Goal: Task Accomplishment & Management: Use online tool/utility

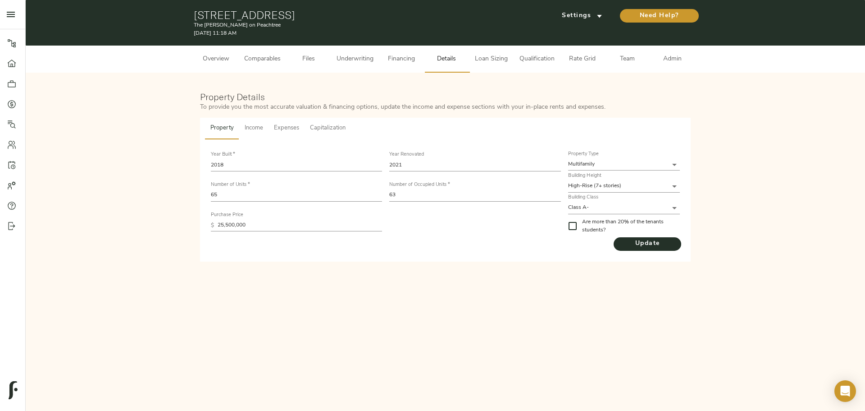
click at [344, 60] on span "Underwriting" at bounding box center [355, 59] width 37 height 11
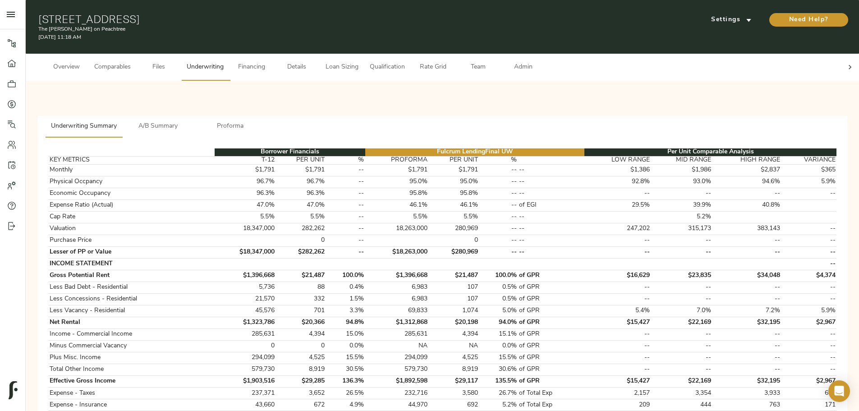
click at [189, 121] on span "A/B Summary" at bounding box center [158, 126] width 61 height 11
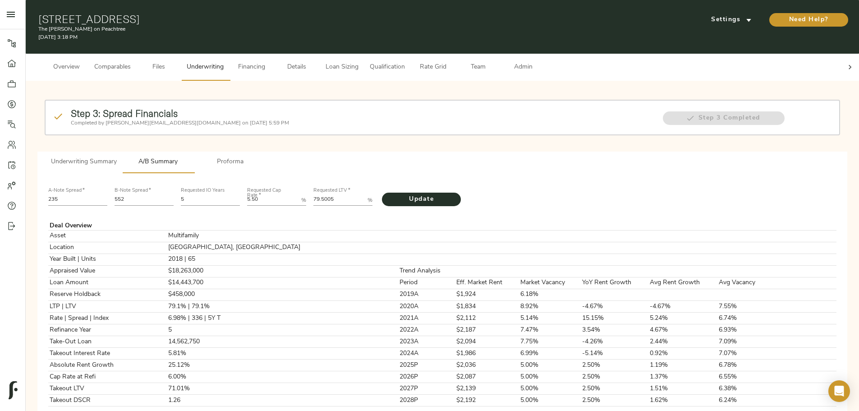
click at [117, 133] on span "Underwriting Summary" at bounding box center [84, 161] width 66 height 11
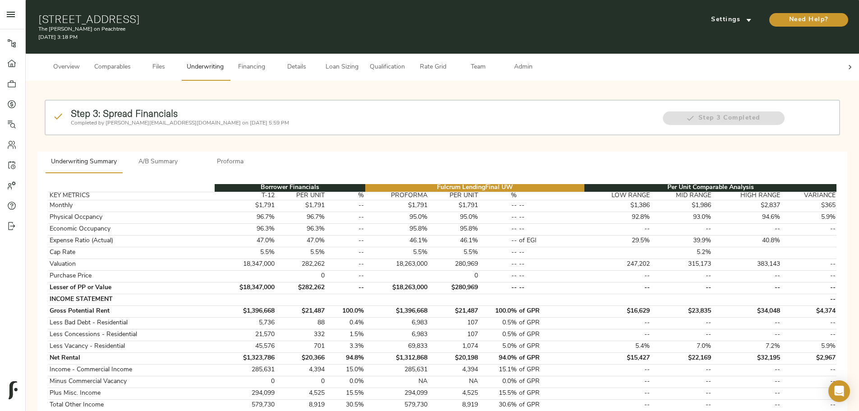
click at [261, 133] on span "Proforma" at bounding box center [230, 161] width 61 height 11
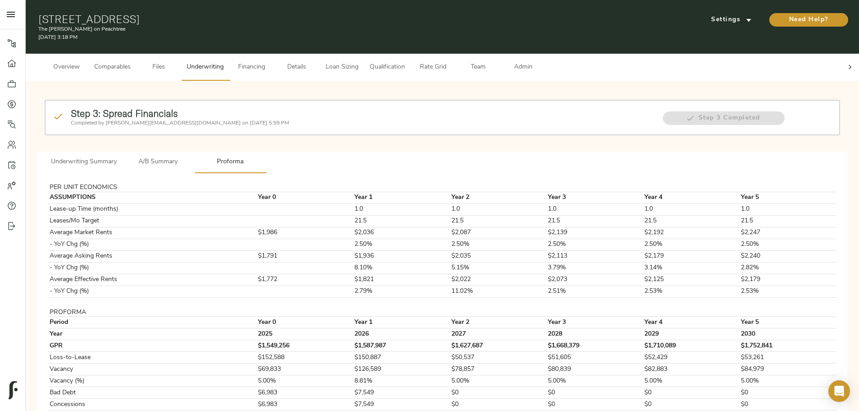
click at [117, 133] on span "Underwriting Summary" at bounding box center [84, 161] width 66 height 11
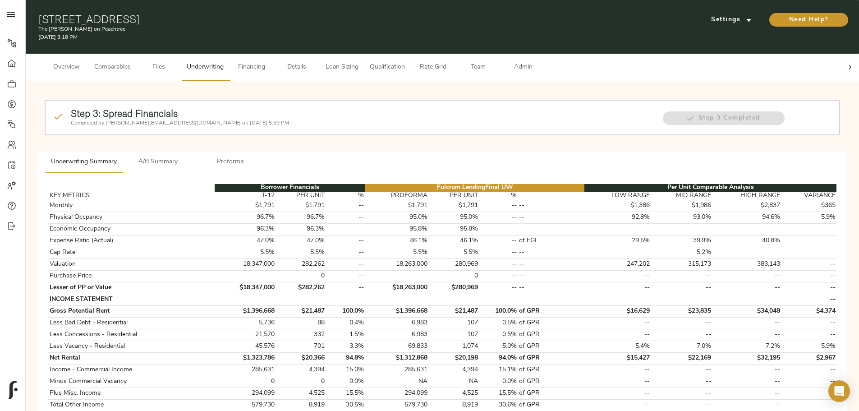
click at [189, 133] on span "A/B Summary" at bounding box center [158, 161] width 61 height 11
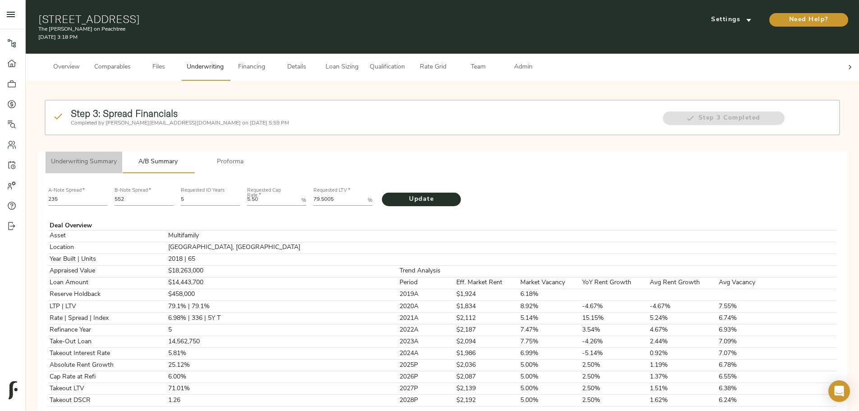
click at [122, 133] on button "Underwriting Summary" at bounding box center [84, 162] width 77 height 22
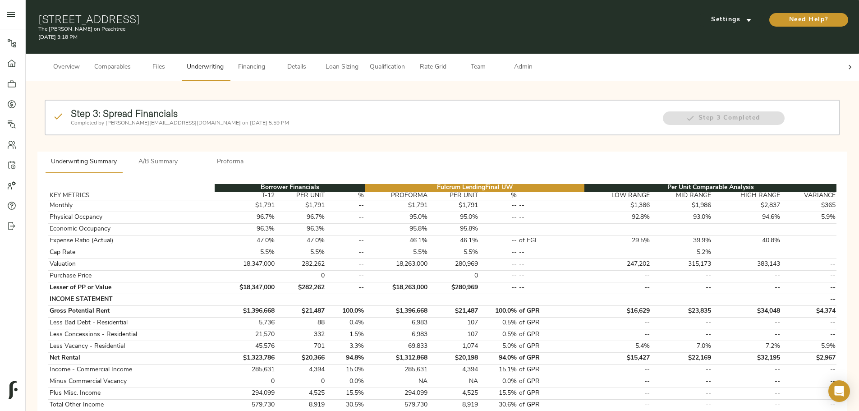
click at [194, 151] on button "A/B Summary" at bounding box center [158, 162] width 72 height 22
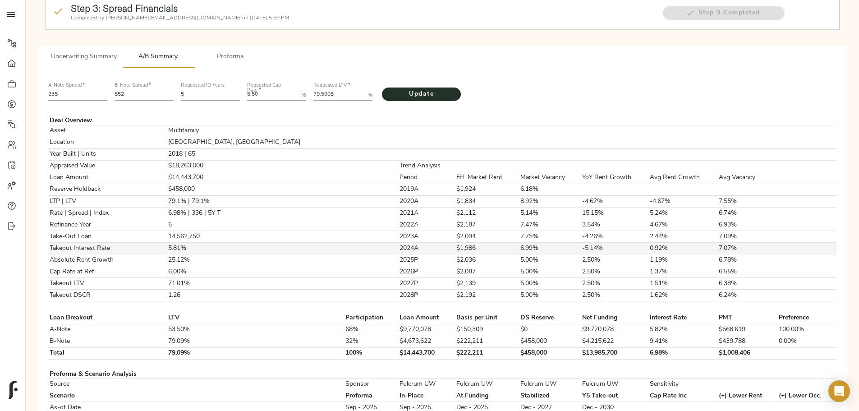
scroll to position [90, 0]
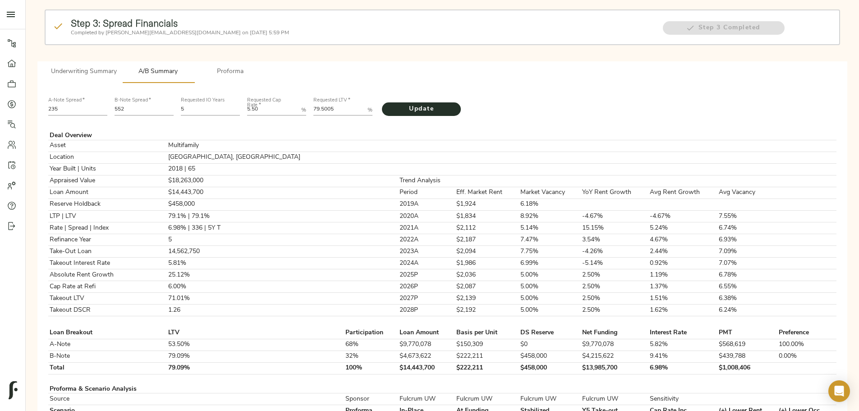
click at [261, 66] on span "Proforma" at bounding box center [230, 71] width 61 height 11
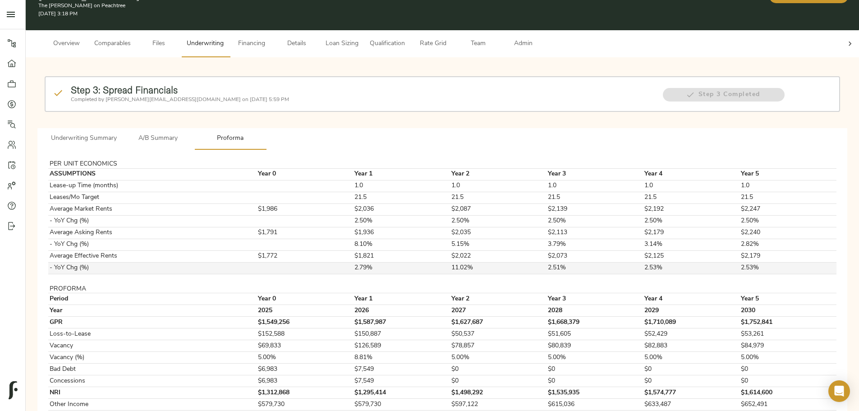
scroll to position [75, 0]
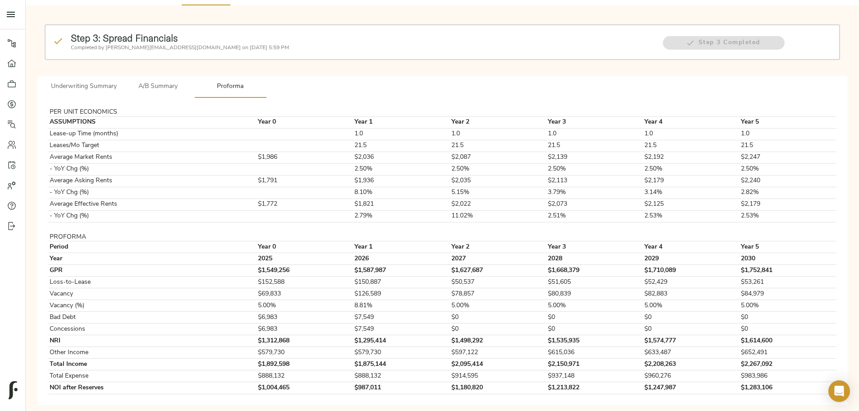
click at [189, 81] on span "A/B Summary" at bounding box center [158, 86] width 61 height 11
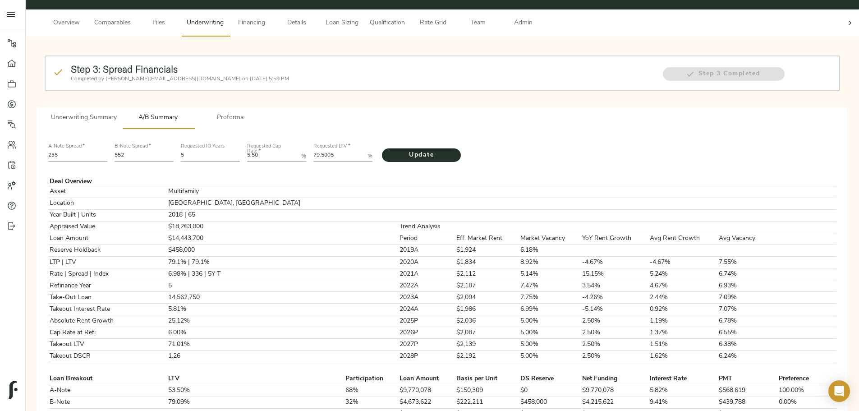
scroll to position [32, 0]
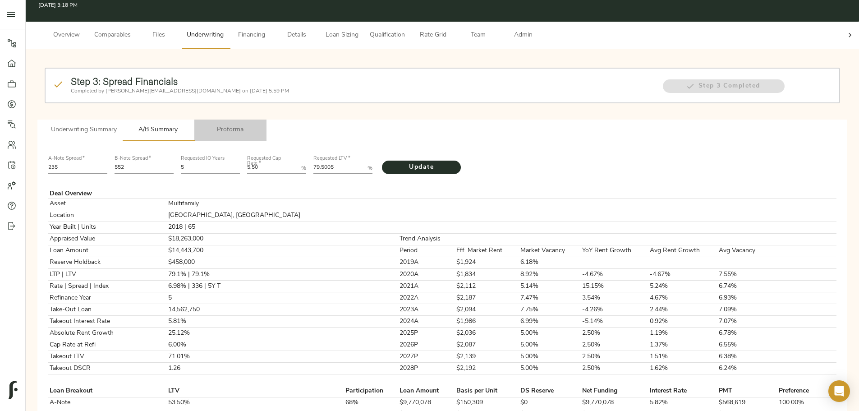
click at [266, 119] on button "Proforma" at bounding box center [230, 130] width 72 height 22
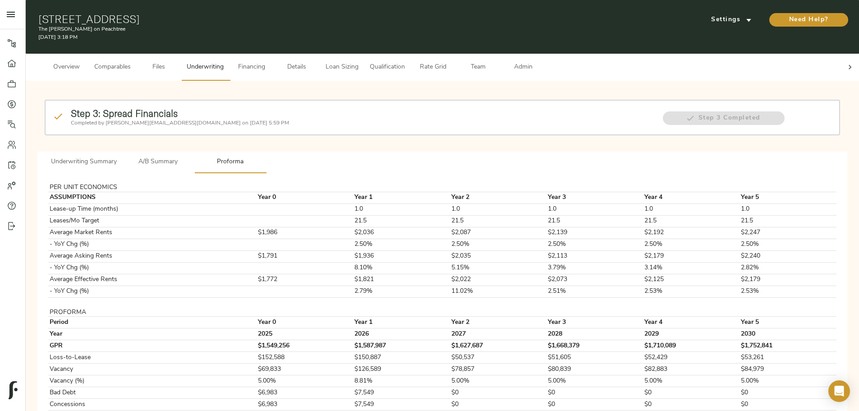
scroll to position [75, 0]
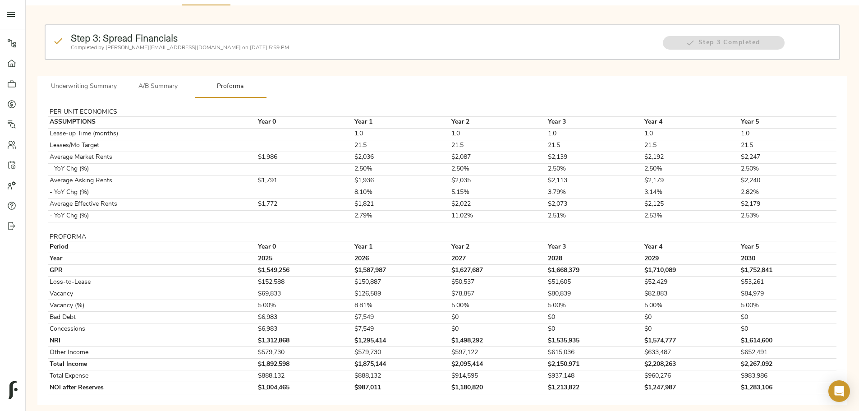
click at [117, 81] on span "Underwriting Summary" at bounding box center [84, 86] width 66 height 11
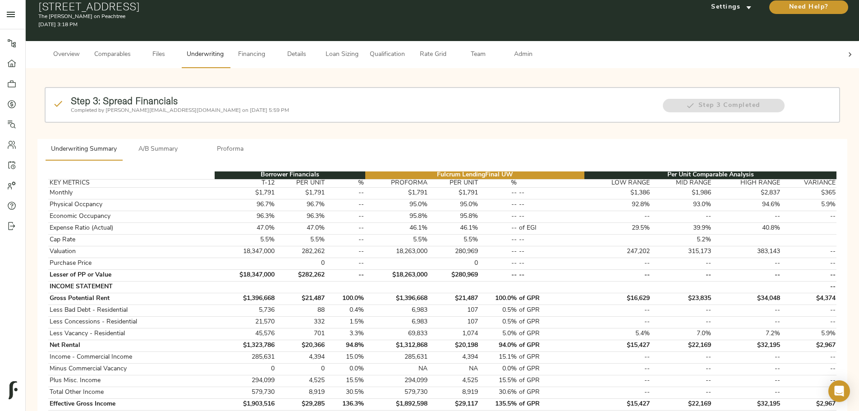
scroll to position [0, 0]
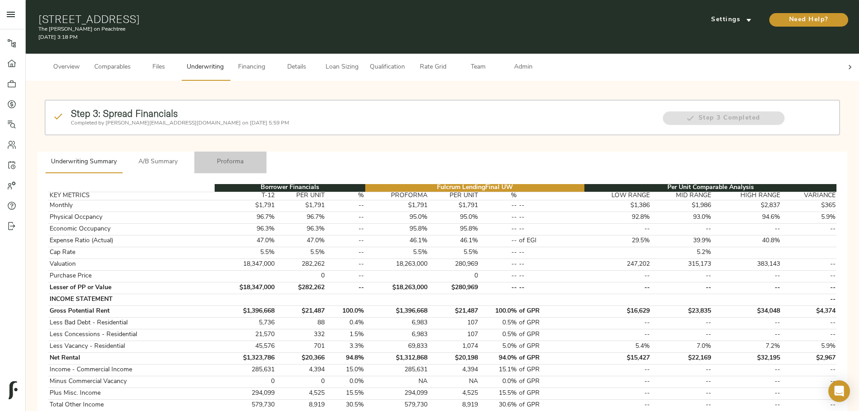
click at [261, 156] on span "Proforma" at bounding box center [230, 161] width 61 height 11
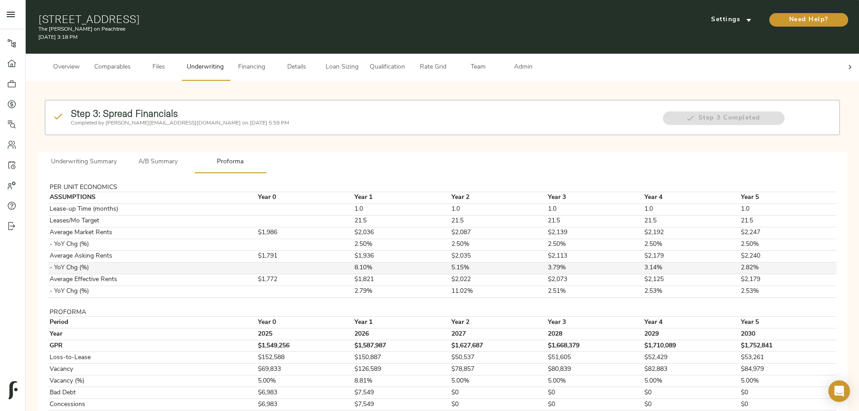
scroll to position [75, 0]
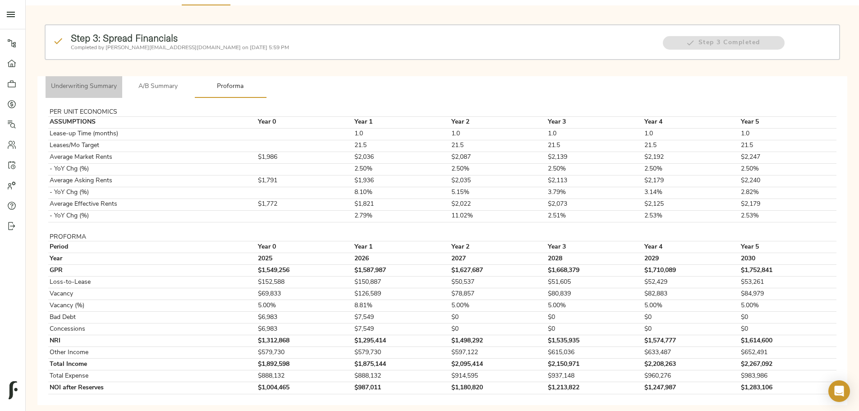
click at [122, 78] on button "Underwriting Summary" at bounding box center [84, 87] width 77 height 22
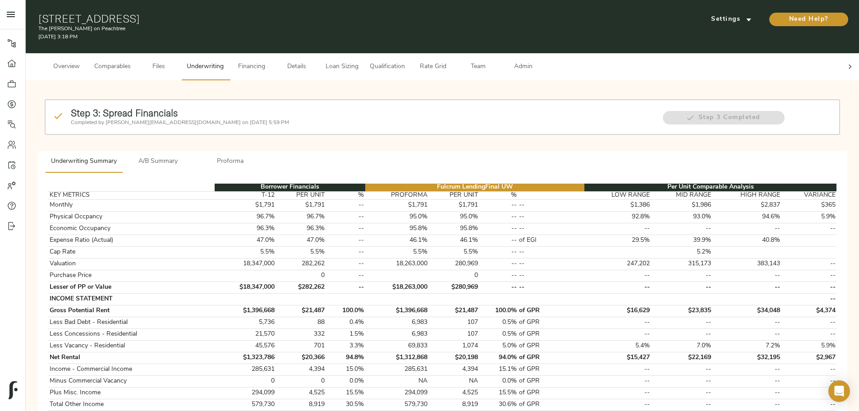
scroll to position [0, 0]
click at [314, 62] on span "Details" at bounding box center [296, 67] width 34 height 11
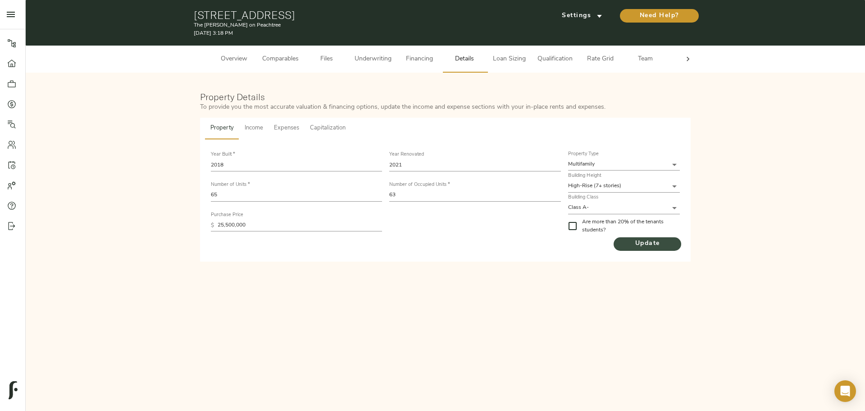
click at [646, 246] on span "Update" at bounding box center [648, 243] width 68 height 11
click at [359, 67] on button "Underwriting" at bounding box center [373, 59] width 48 height 27
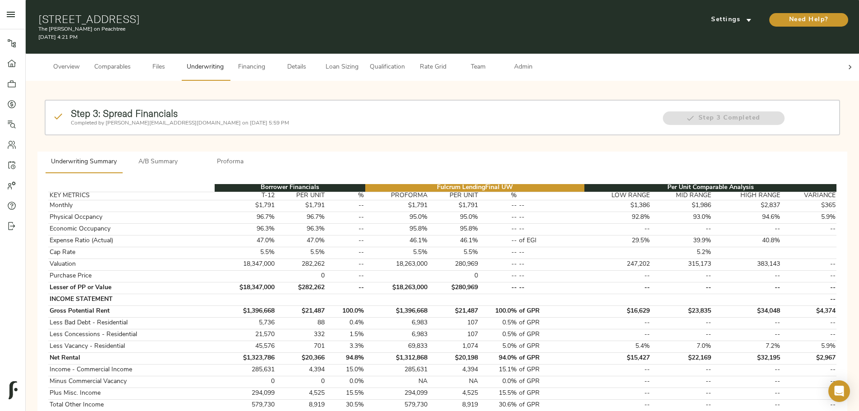
click at [189, 156] on span "A/B Summary" at bounding box center [158, 161] width 61 height 11
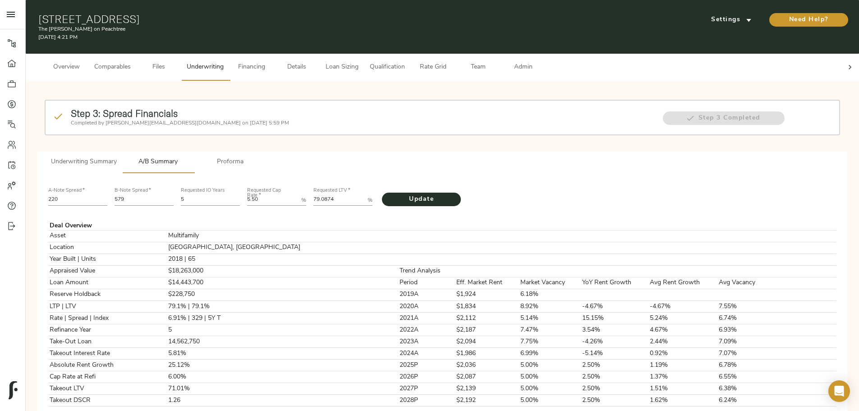
click at [500, 65] on button "Team" at bounding box center [477, 67] width 45 height 27
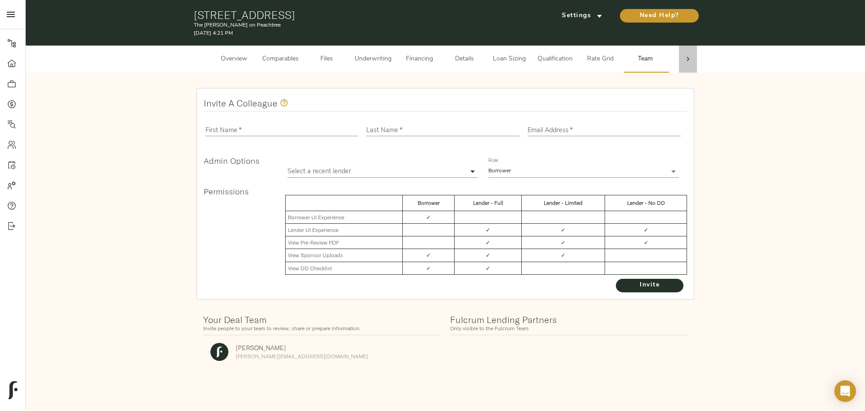
click at [684, 63] on icon at bounding box center [688, 59] width 9 height 9
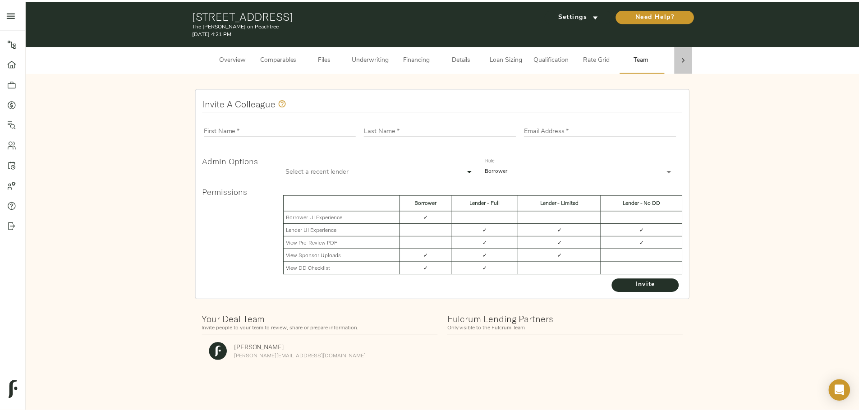
scroll to position [0, 35]
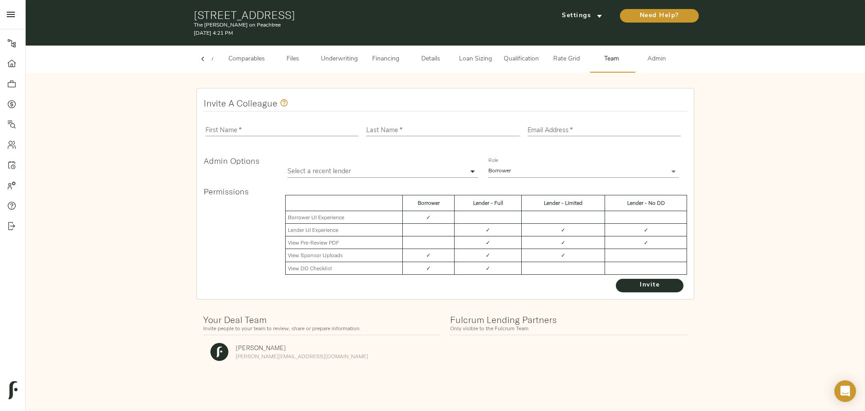
click at [655, 61] on span "Admin" at bounding box center [657, 59] width 34 height 11
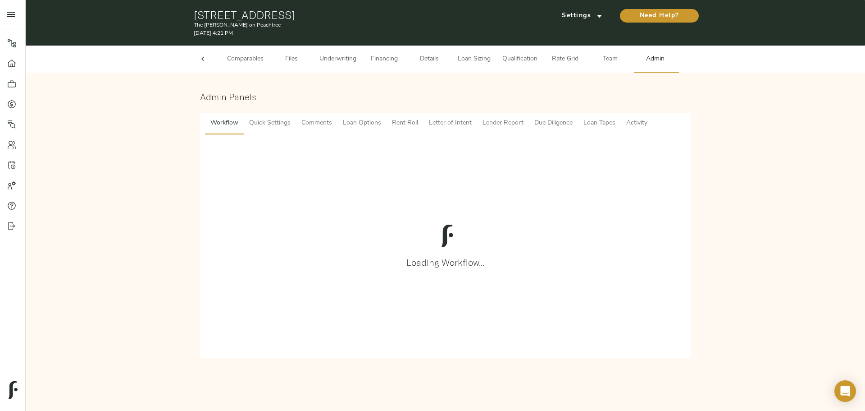
click at [494, 118] on span "Lender Report" at bounding box center [503, 123] width 41 height 11
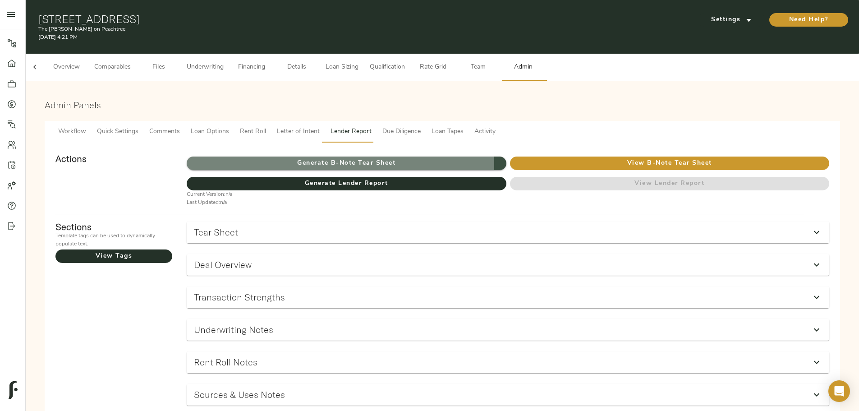
click at [443, 158] on span "Generate B-Note Tear Sheet" at bounding box center [346, 163] width 319 height 11
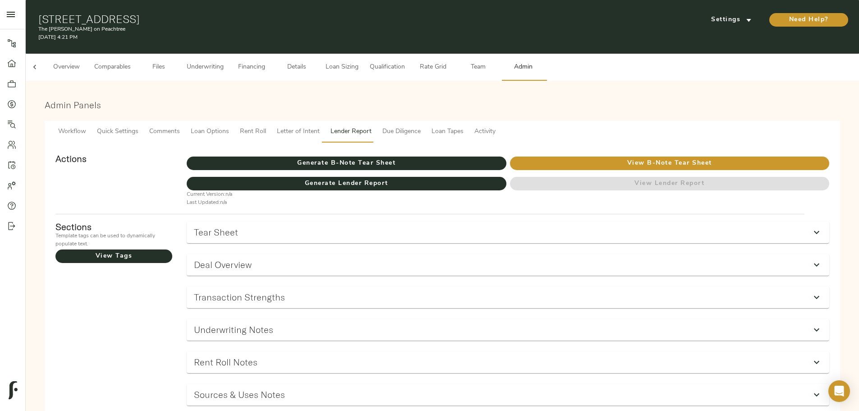
click at [224, 62] on span "Underwriting" at bounding box center [205, 67] width 37 height 11
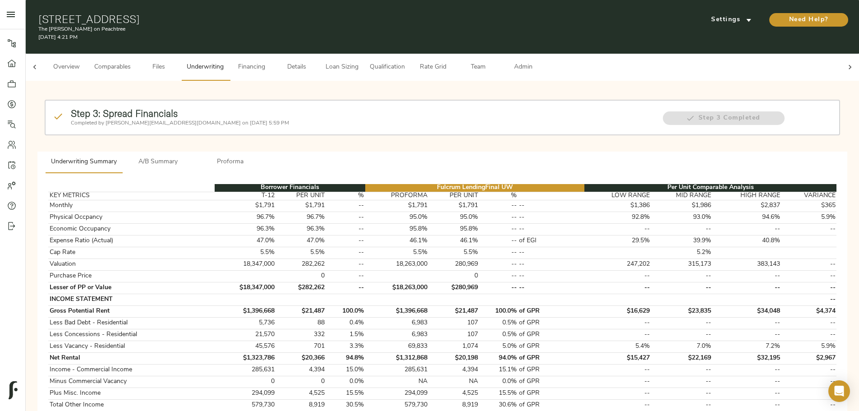
click at [189, 156] on span "A/B Summary" at bounding box center [158, 161] width 61 height 11
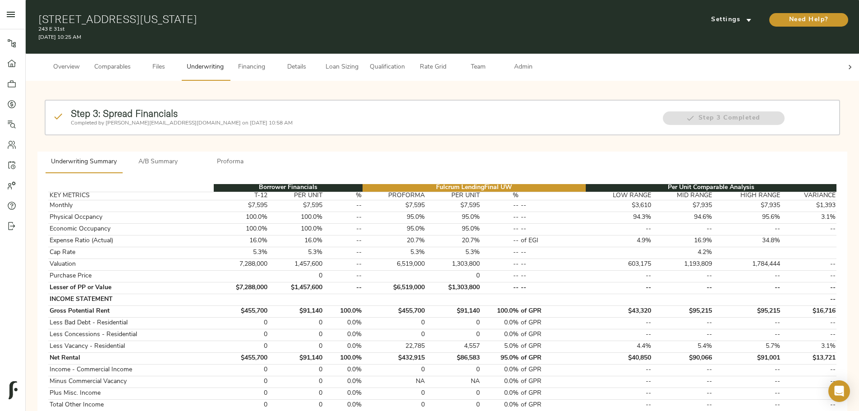
click at [189, 156] on span "A/B Summary" at bounding box center [158, 161] width 61 height 11
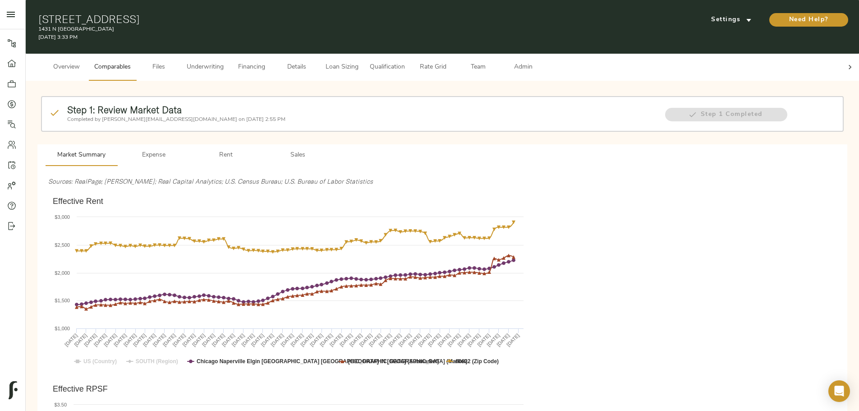
click at [224, 64] on span "Underwriting" at bounding box center [205, 67] width 37 height 11
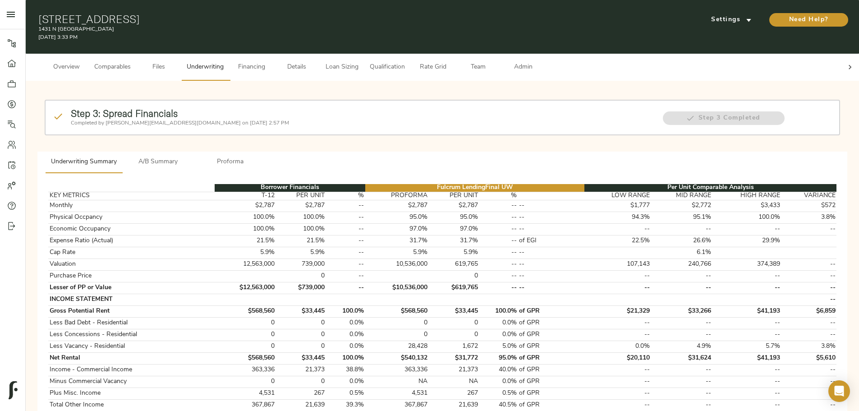
click at [178, 109] on strong "Step 3: Spread Financials" at bounding box center [124, 113] width 107 height 12
click at [194, 151] on button "A/B Summary" at bounding box center [158, 162] width 72 height 22
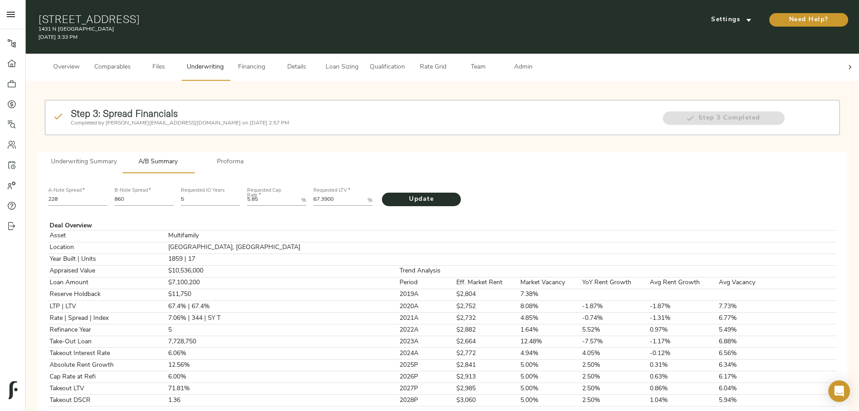
click at [314, 62] on span "Details" at bounding box center [296, 67] width 34 height 11
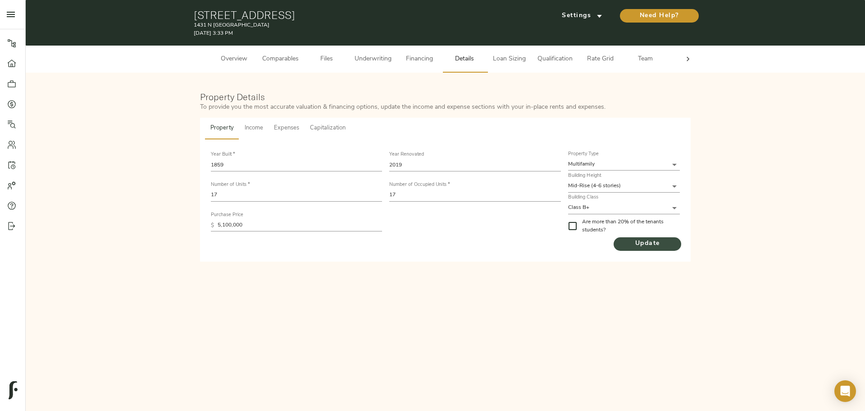
click at [631, 241] on span "Update" at bounding box center [648, 243] width 68 height 11
click at [374, 51] on button "Underwriting" at bounding box center [373, 59] width 48 height 27
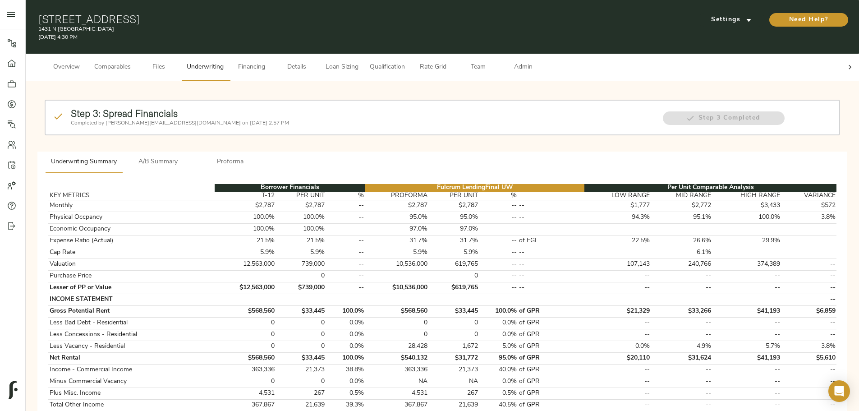
click at [189, 156] on span "A/B Summary" at bounding box center [158, 161] width 61 height 11
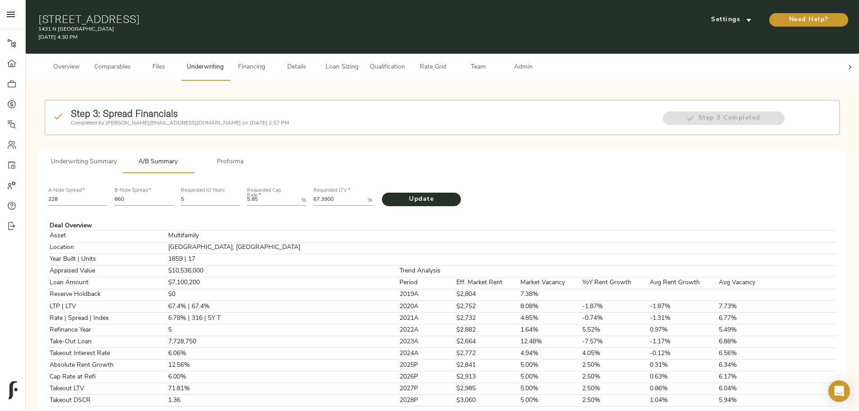
click at [845, 63] on icon at bounding box center [849, 67] width 9 height 9
drag, startPoint x: 653, startPoint y: 64, endPoint x: 648, endPoint y: 64, distance: 5.4
click at [540, 64] on span "Admin" at bounding box center [523, 67] width 34 height 11
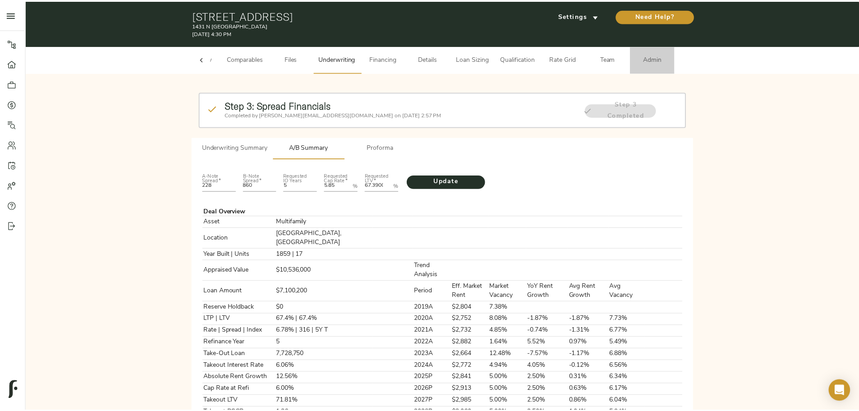
scroll to position [0, 35]
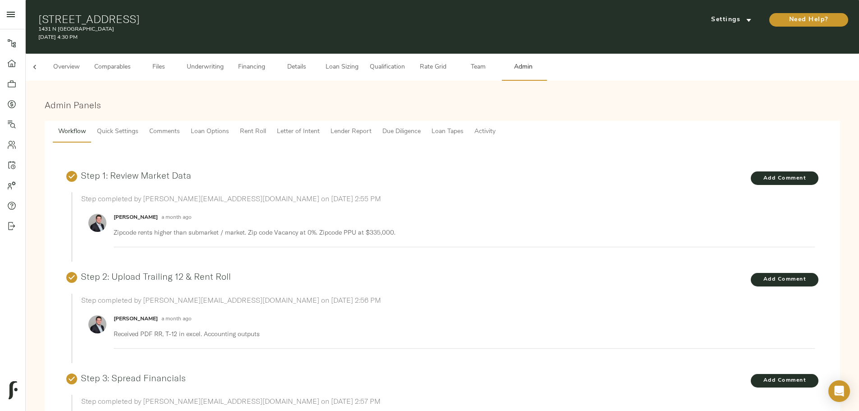
click at [371, 126] on span "Lender Report" at bounding box center [350, 131] width 41 height 11
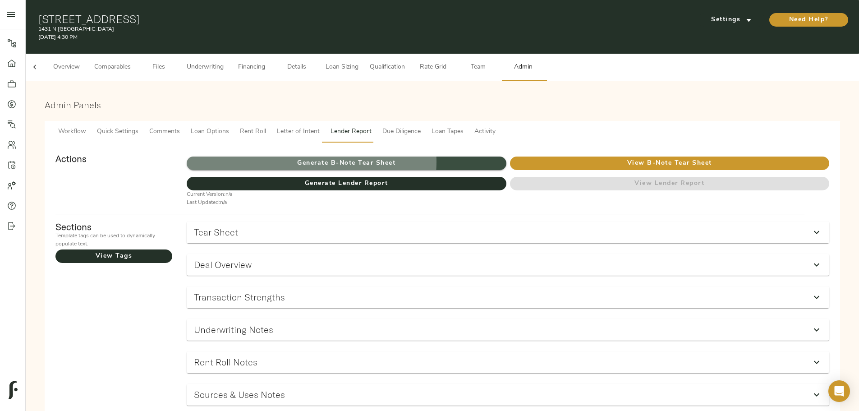
click at [414, 158] on span "Generate B-Note Tear Sheet" at bounding box center [346, 163] width 319 height 11
